Goal: Information Seeking & Learning: Stay updated

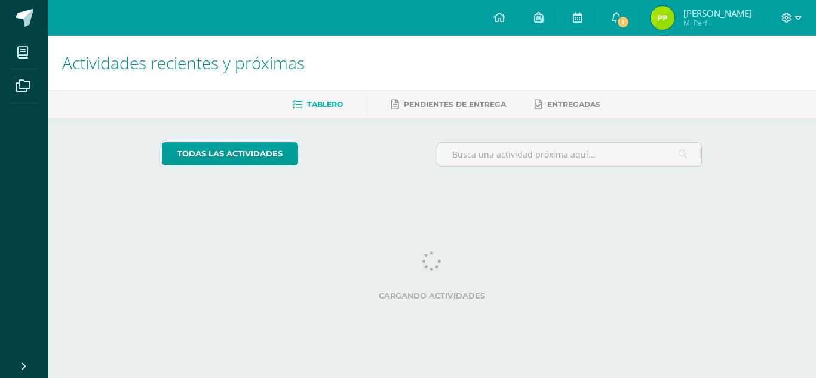
click at [668, 21] on link "Pablo Julían Mi Perfil" at bounding box center [702, 18] width 130 height 36
click at [630, 21] on span "1" at bounding box center [623, 22] width 13 height 13
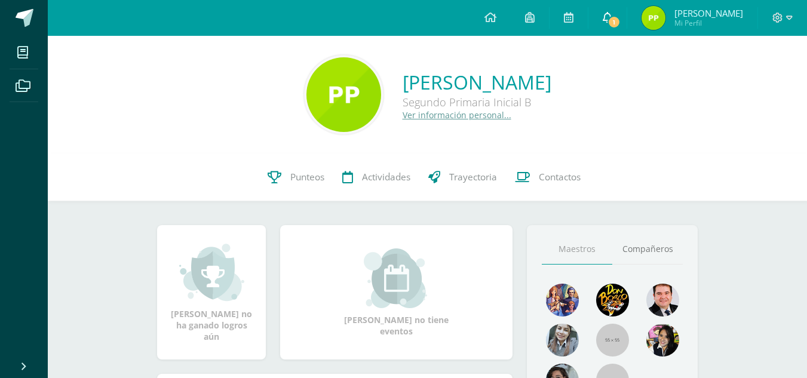
click at [621, 22] on span "1" at bounding box center [614, 22] width 13 height 13
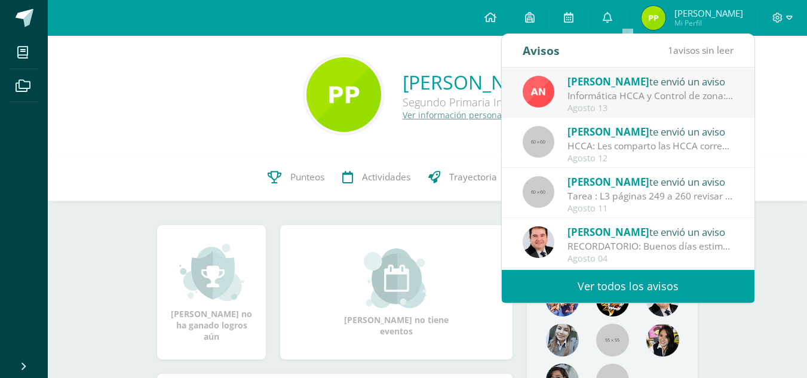
click at [627, 97] on div "Informática HCCA y Control de zona: Buen día es un gusto saludarles, esperando …" at bounding box center [651, 96] width 166 height 14
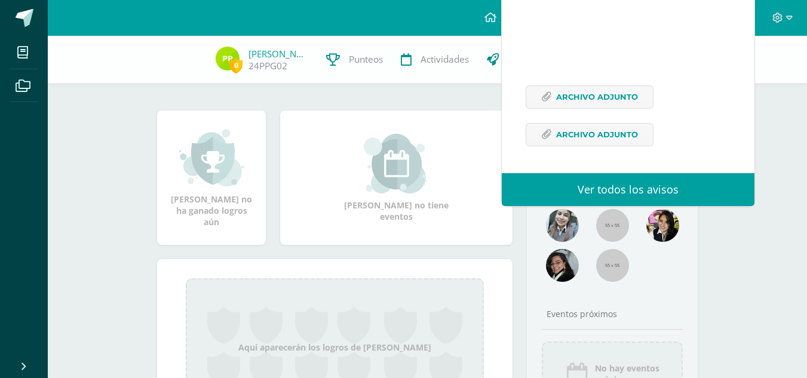
scroll to position [206, 0]
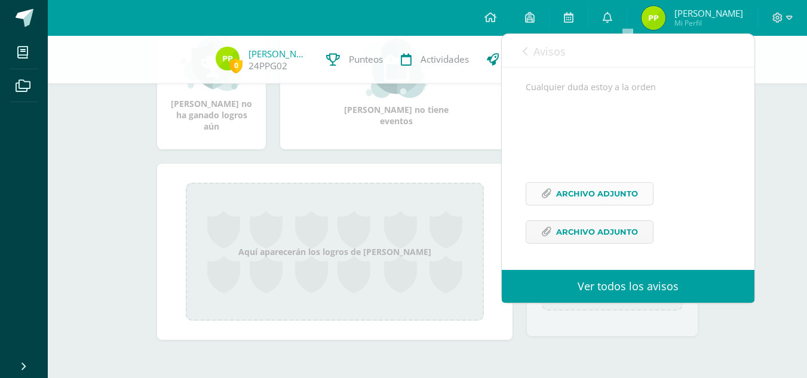
click at [553, 191] on link "Archivo Adjunto" at bounding box center [590, 193] width 128 height 23
click at [573, 230] on span "Archivo Adjunto" at bounding box center [597, 232] width 82 height 22
click at [526, 49] on link "Avisos" at bounding box center [544, 51] width 43 height 34
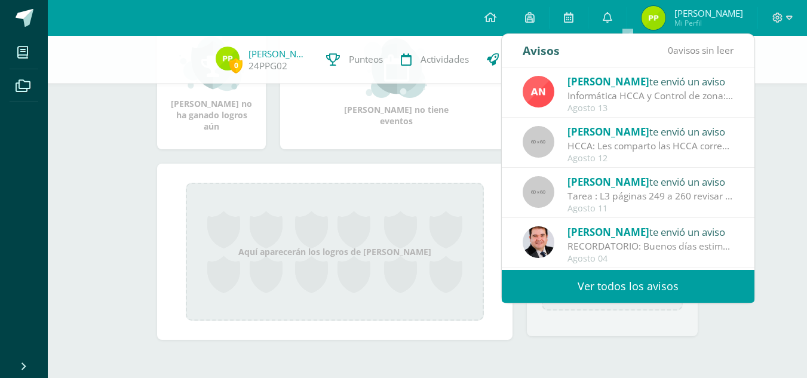
click at [602, 140] on div "HCCA: Les comparto las HCCA correspondientes a la Unidad 4. Se adjunta Hoja que…" at bounding box center [651, 146] width 166 height 14
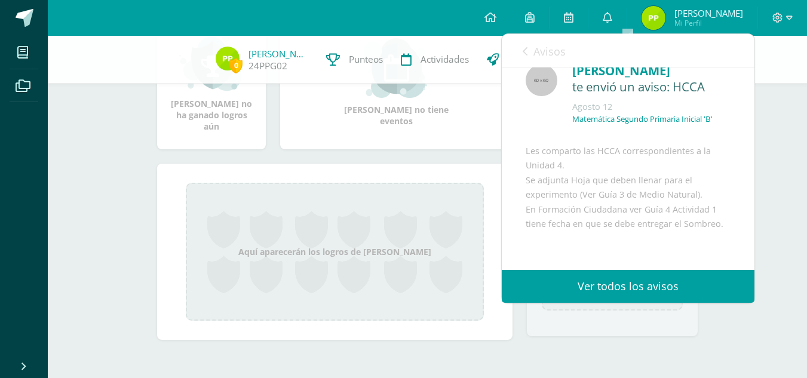
scroll to position [0, 0]
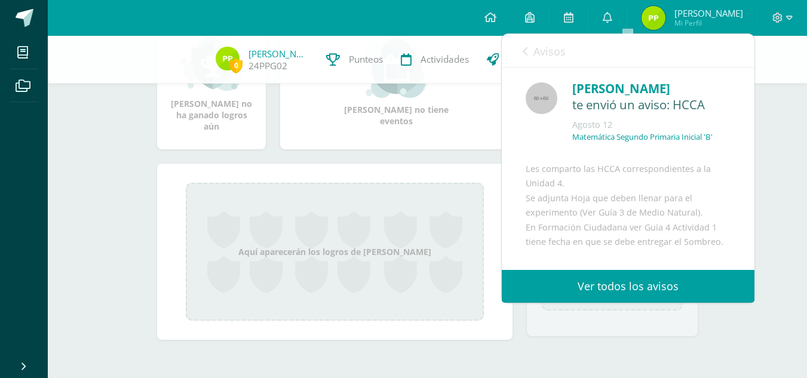
click at [526, 46] on link "Avisos" at bounding box center [544, 51] width 43 height 34
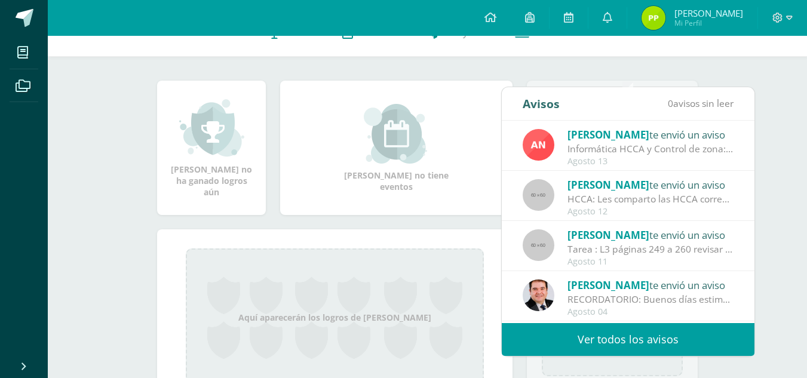
scroll to position [26, 0]
